Goal: Information Seeking & Learning: Find specific fact

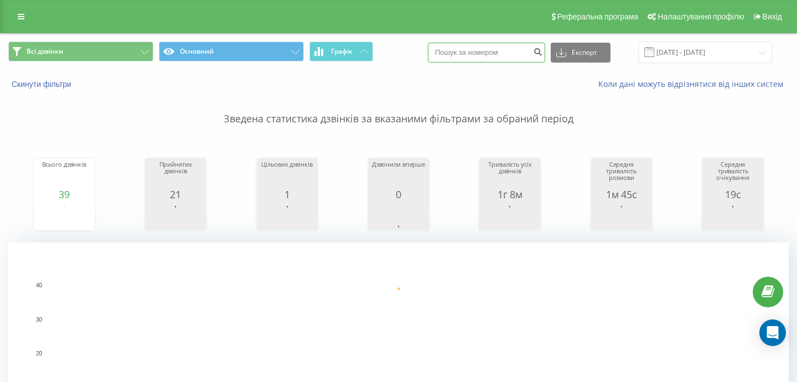
click at [500, 51] on input at bounding box center [486, 53] width 117 height 20
paste input "0733855672"
type input "0733855672"
click at [545, 55] on button "submit" at bounding box center [537, 53] width 15 height 20
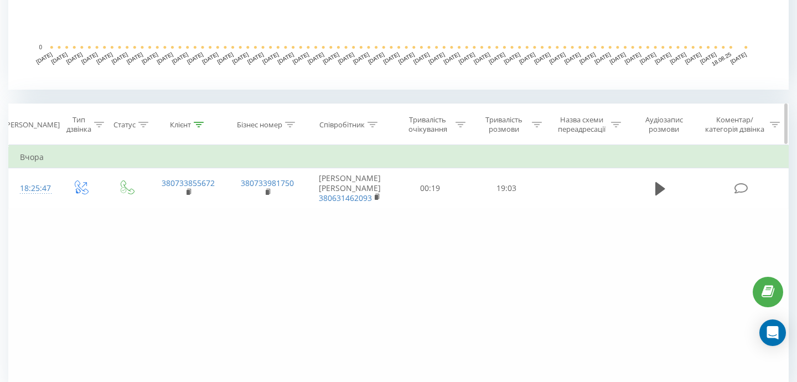
scroll to position [375, 0]
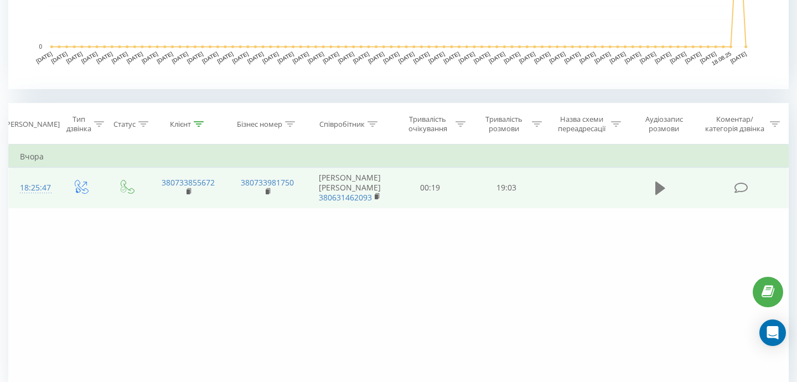
click at [660, 194] on icon at bounding box center [661, 188] width 10 height 13
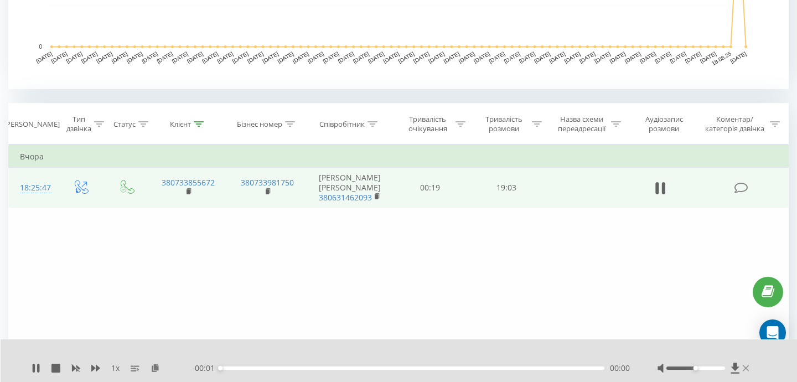
click at [747, 365] on icon at bounding box center [746, 368] width 6 height 9
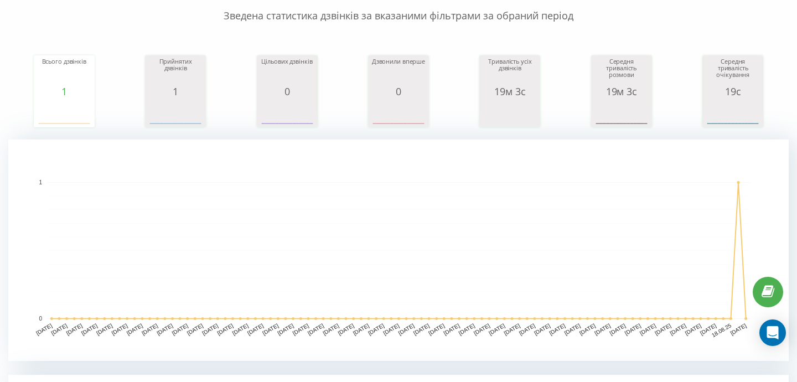
scroll to position [0, 0]
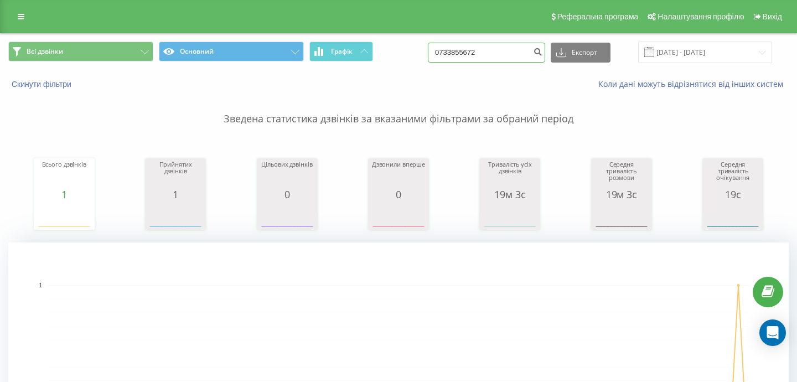
click at [530, 54] on input "0733855672" at bounding box center [486, 53] width 117 height 20
click at [543, 51] on icon "submit" at bounding box center [537, 50] width 9 height 7
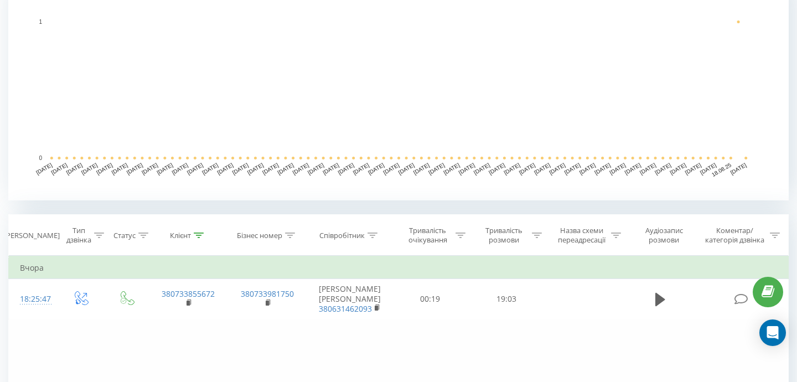
scroll to position [266, 0]
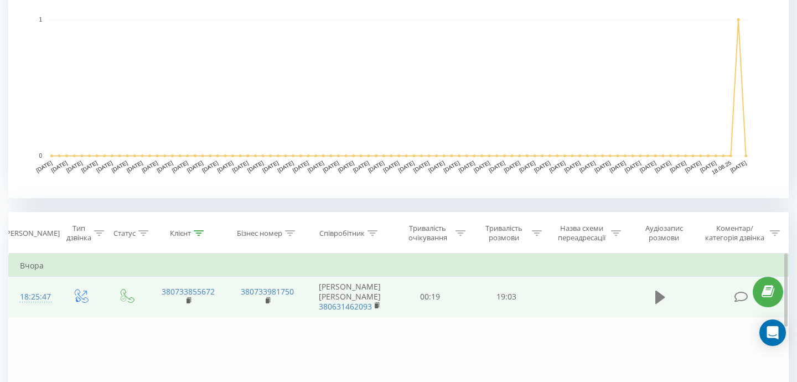
click at [657, 301] on icon at bounding box center [661, 297] width 10 height 13
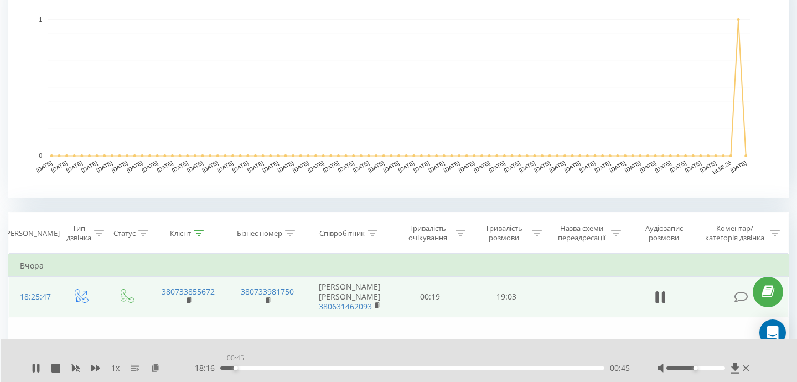
click at [235, 369] on div "00:45" at bounding box center [412, 368] width 384 height 3
click at [255, 369] on div "00:48" at bounding box center [412, 368] width 384 height 3
click at [275, 368] on div "01:46" at bounding box center [412, 368] width 384 height 3
click at [746, 368] on icon at bounding box center [746, 368] width 6 height 6
